Goal: Task Accomplishment & Management: Manage account settings

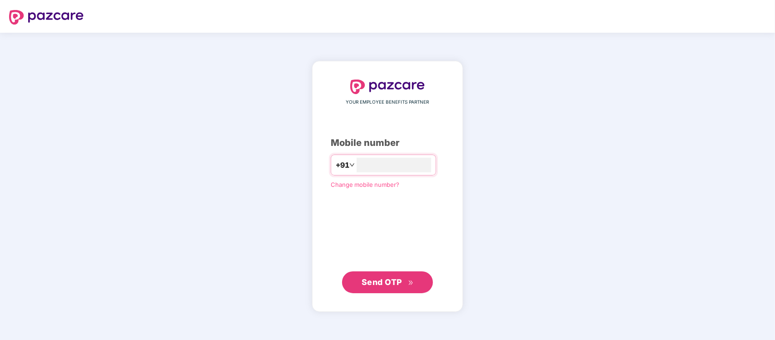
type input "**********"
click at [382, 283] on span "Send OTP" at bounding box center [382, 282] width 40 height 10
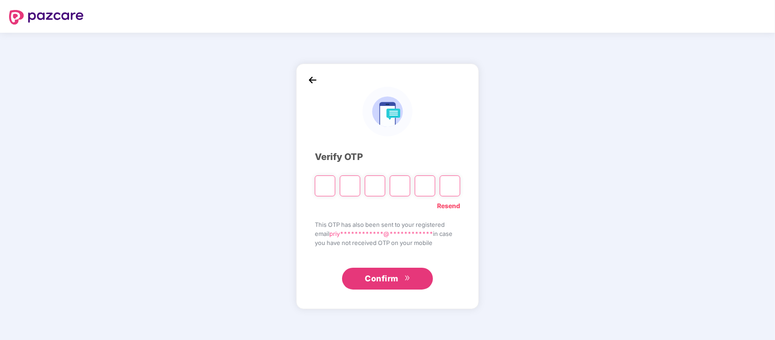
type input "*"
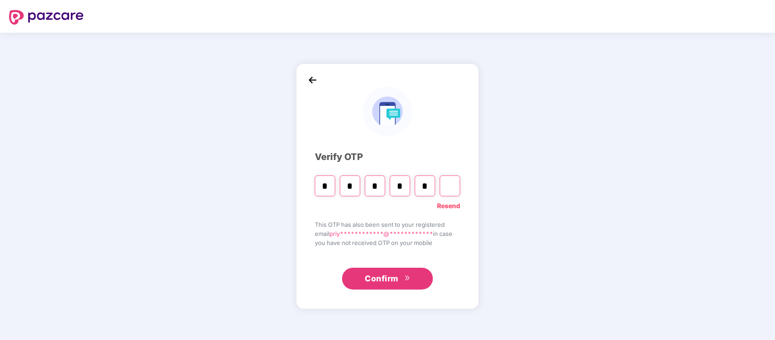
type input "*"
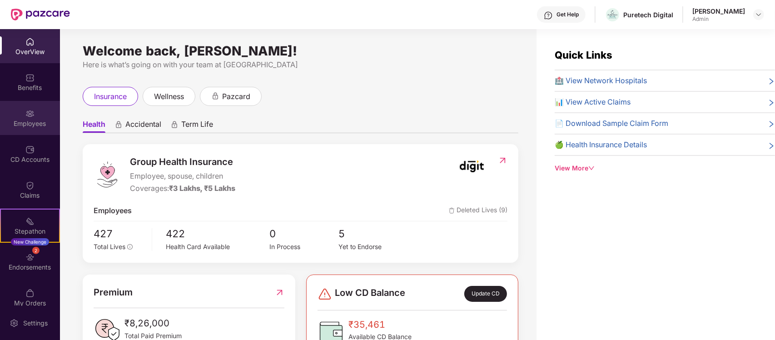
click at [36, 116] on div "Employees" at bounding box center [30, 118] width 60 height 34
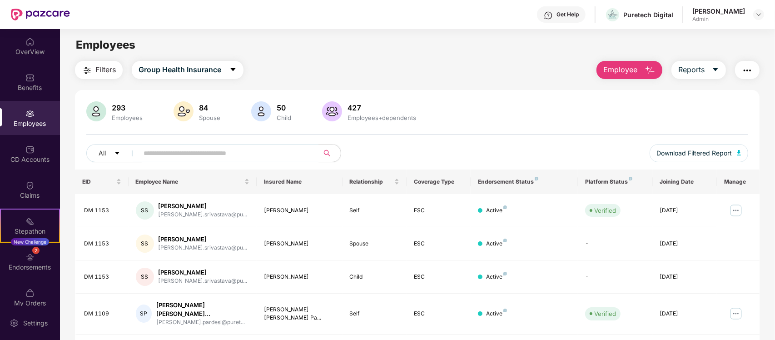
click at [451, 126] on div "293 Employees 84 Spouse 50 Child 427 Employees+dependents All Download Filtered…" at bounding box center [417, 135] width 685 height 68
click at [658, 66] on button "Employee" at bounding box center [630, 70] width 66 height 18
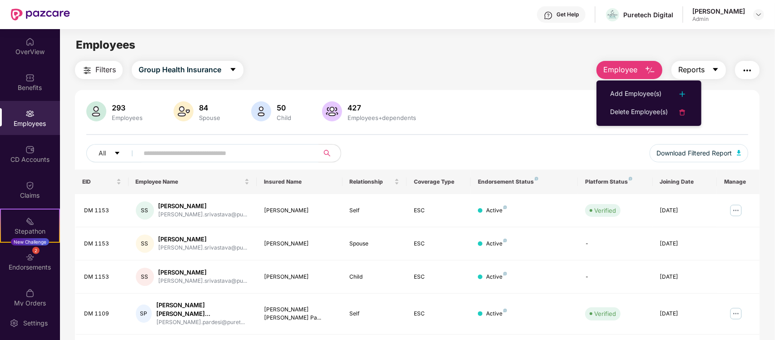
click at [704, 65] on span "Reports" at bounding box center [692, 69] width 26 height 11
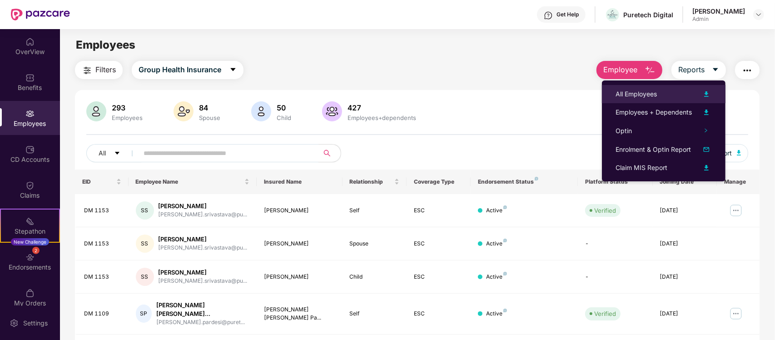
click at [707, 92] on img at bounding box center [706, 94] width 11 height 11
